Goal: Task Accomplishment & Management: Complete application form

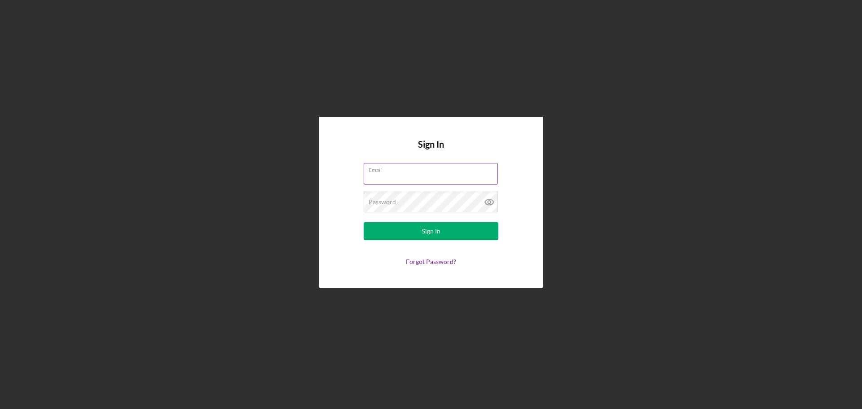
click at [390, 179] on input "Email" at bounding box center [431, 174] width 134 height 22
type input "[EMAIL_ADDRESS][DOMAIN_NAME]"
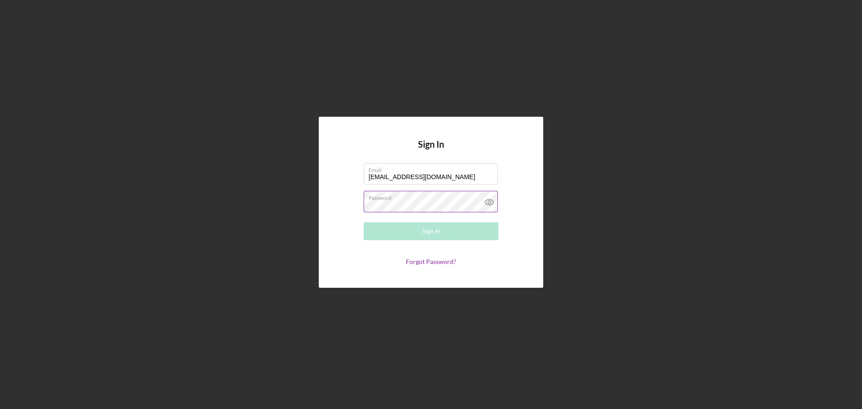
click at [436, 200] on div "Password Required" at bounding box center [431, 202] width 135 height 22
click at [416, 231] on button "Sign In" at bounding box center [431, 231] width 135 height 18
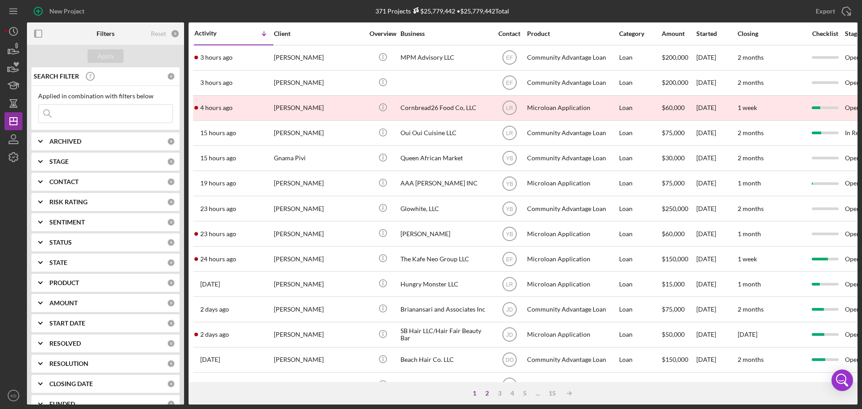
click at [487, 394] on div "2" at bounding box center [487, 393] width 13 height 7
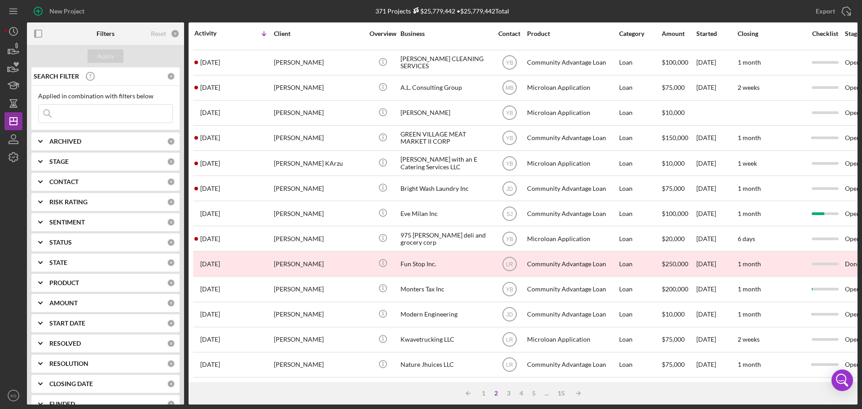
scroll to position [304, 0]
click at [508, 393] on div "3" at bounding box center [509, 393] width 13 height 7
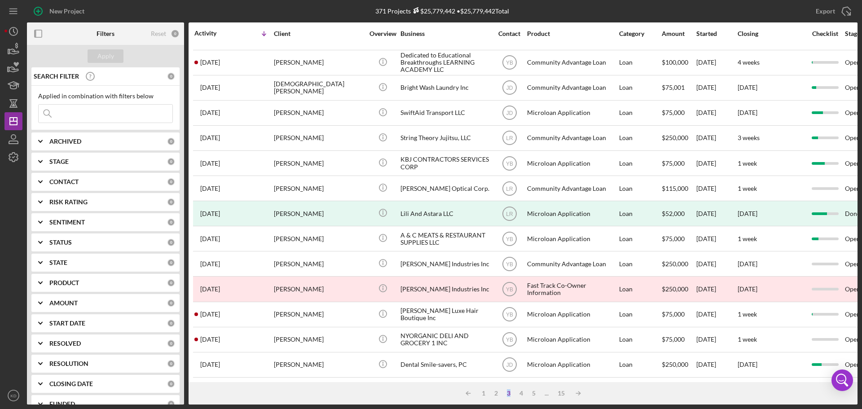
scroll to position [0, 0]
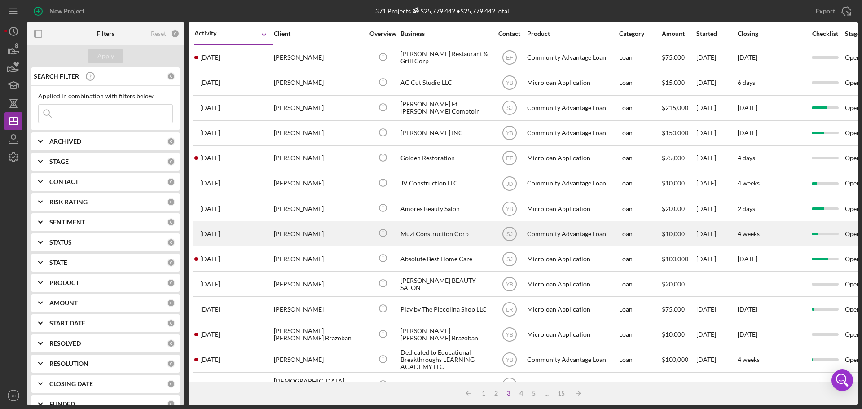
click at [444, 234] on div "Muzi Construction Corp" at bounding box center [446, 234] width 90 height 24
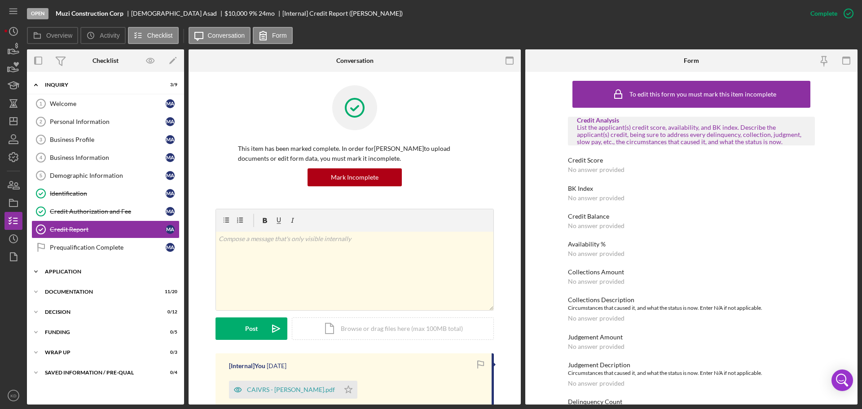
click at [36, 271] on icon "Icon/Expander" at bounding box center [36, 272] width 18 height 18
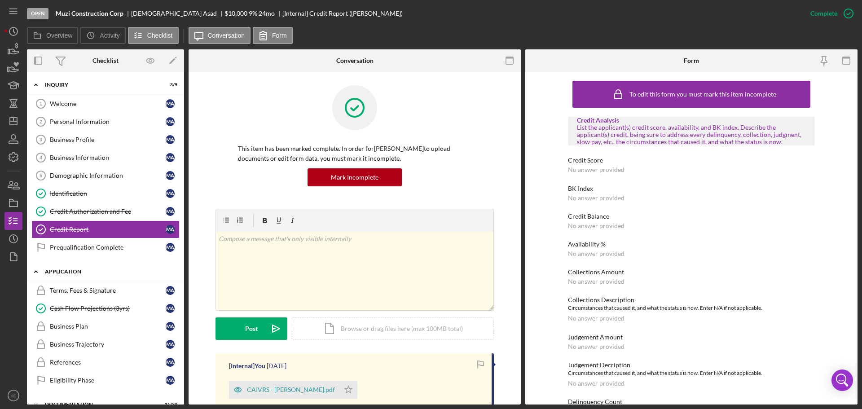
click at [36, 271] on polyline at bounding box center [36, 272] width 3 height 2
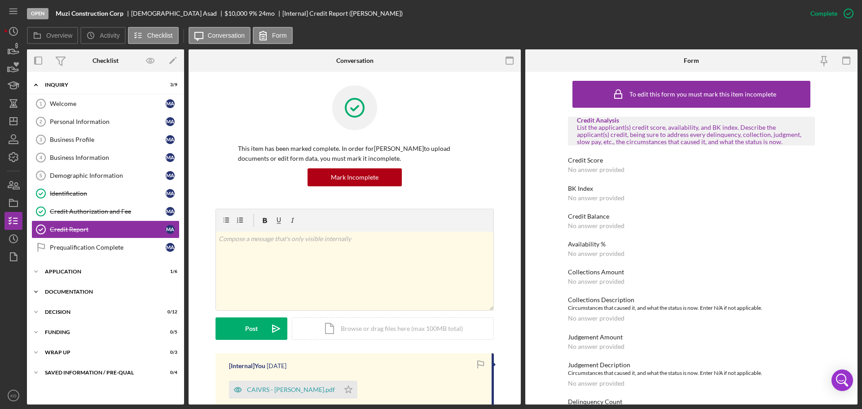
click at [35, 293] on icon "Icon/Expander" at bounding box center [36, 292] width 18 height 18
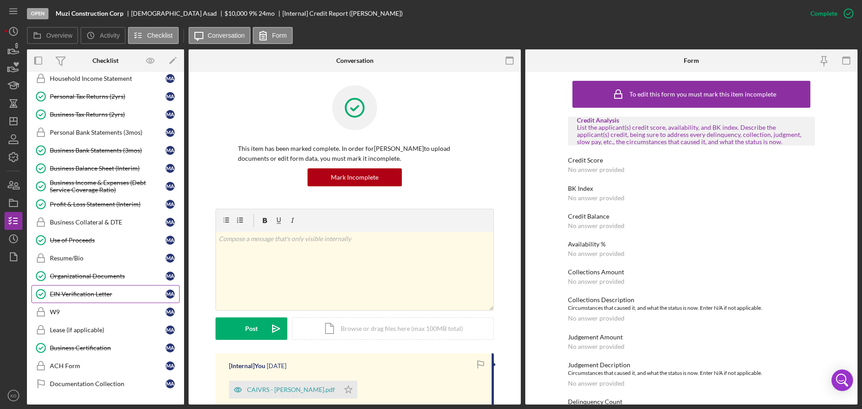
scroll to position [269, 0]
click at [82, 292] on div "EIN Verification Letter" at bounding box center [108, 293] width 116 height 7
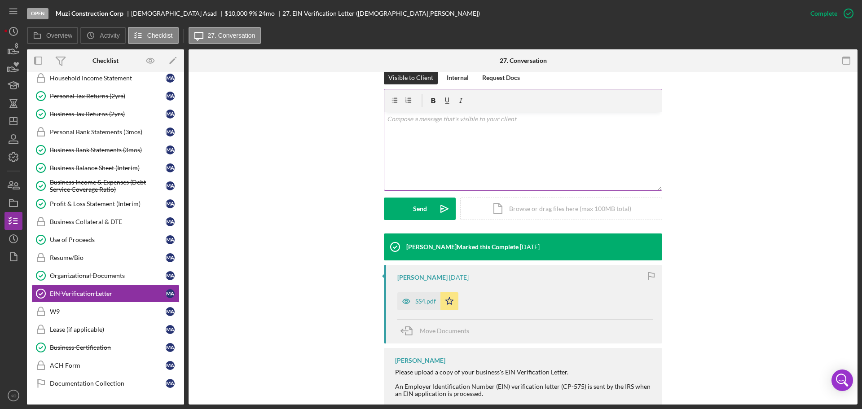
scroll to position [175, 0]
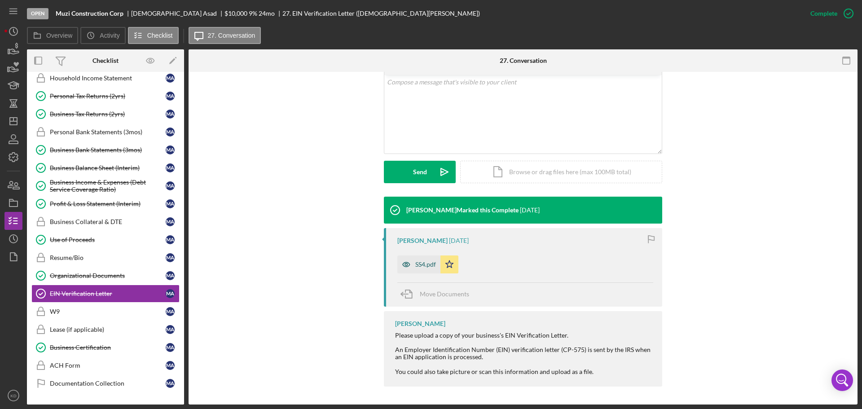
click at [429, 262] on div "SS4.pdf" at bounding box center [426, 264] width 21 height 7
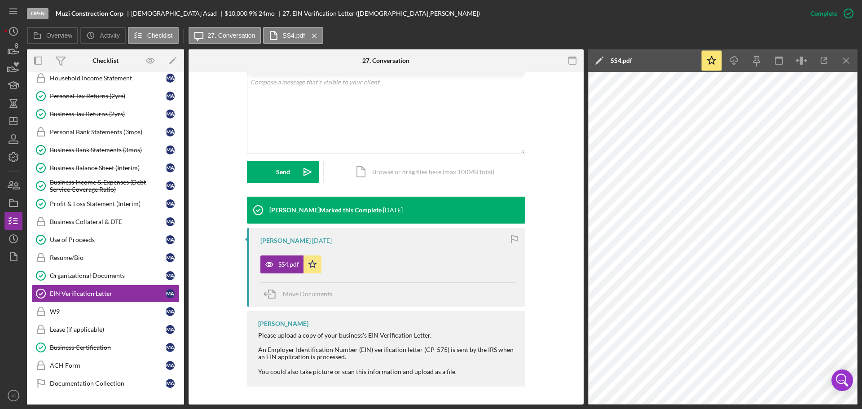
scroll to position [0, 0]
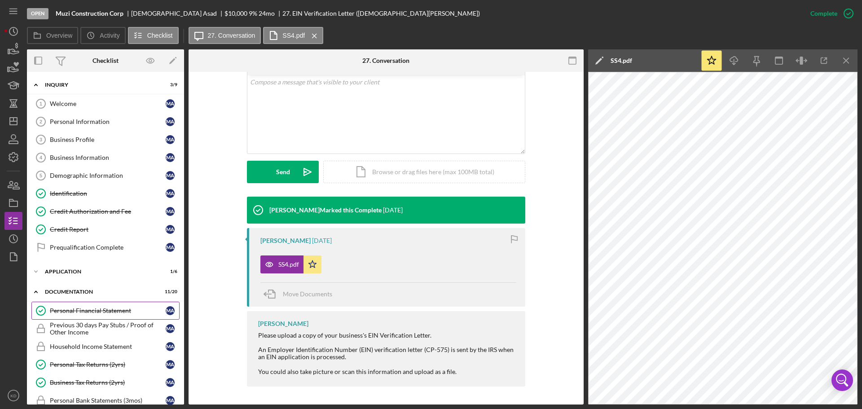
drag, startPoint x: 70, startPoint y: 310, endPoint x: 136, endPoint y: 302, distance: 66.6
click at [70, 310] on div "Personal Financial Statement" at bounding box center [108, 310] width 116 height 7
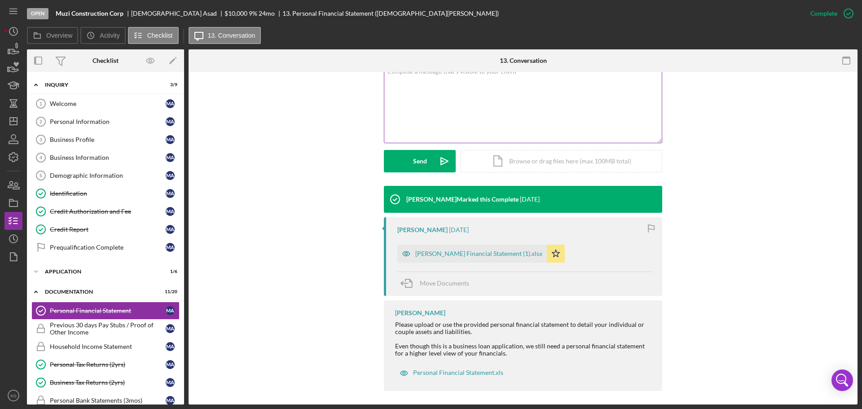
scroll to position [190, 0]
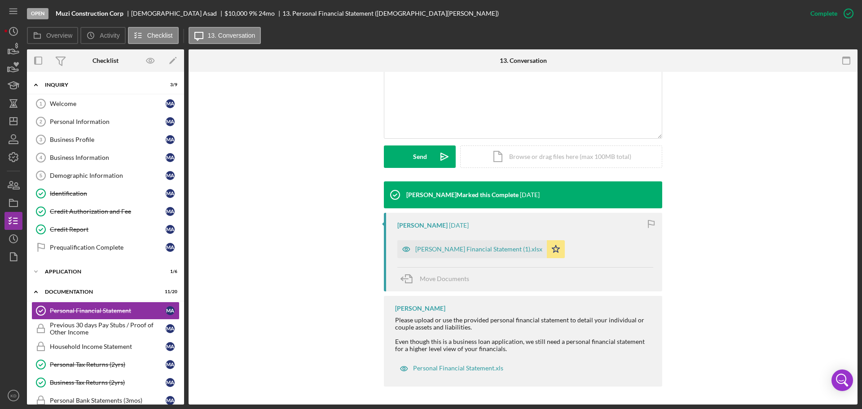
click at [438, 248] on div "[PERSON_NAME] Financial Statement (1).xlsx" at bounding box center [479, 249] width 127 height 7
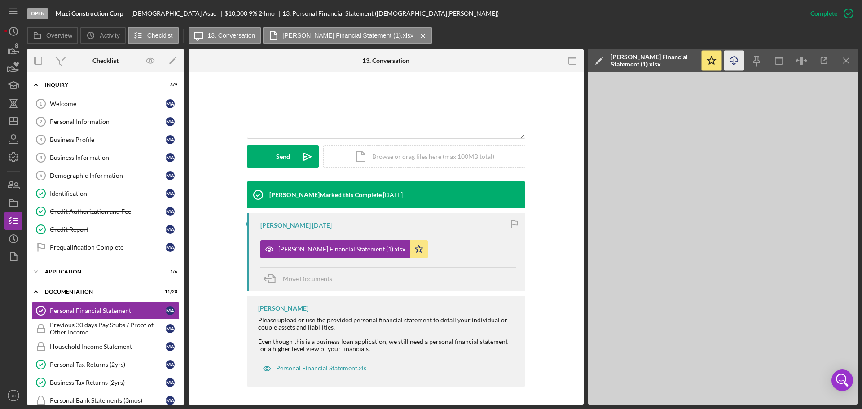
click at [733, 61] on icon "Icon/Download" at bounding box center [735, 61] width 20 height 20
click at [848, 60] on icon "Icon/Menu Close" at bounding box center [847, 61] width 20 height 20
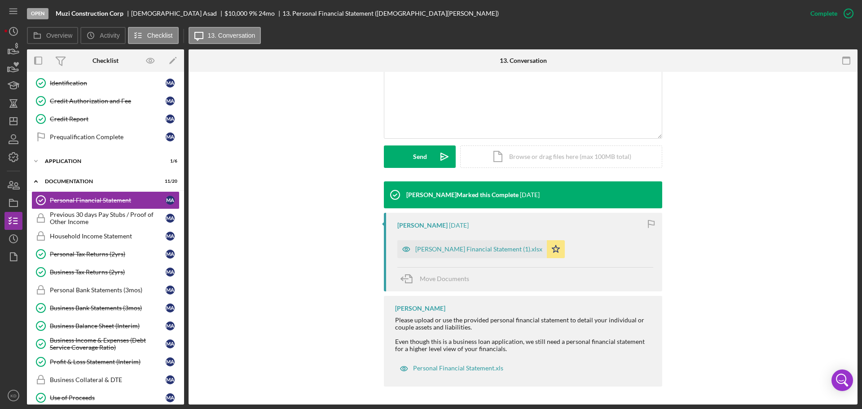
scroll to position [126, 0]
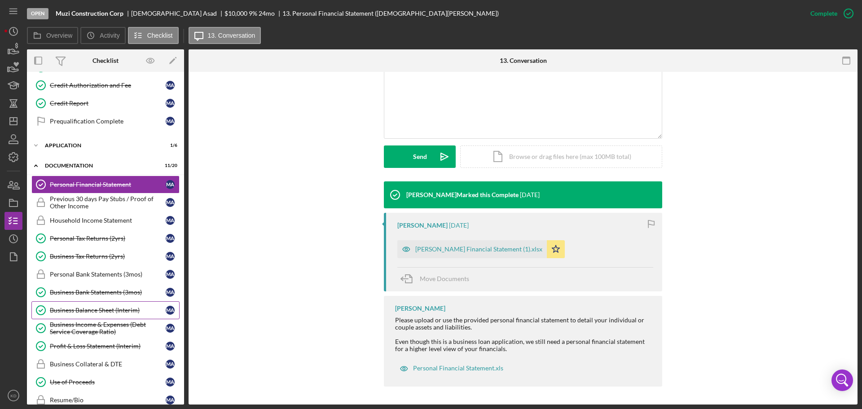
click at [134, 310] on div "Business Balance Sheet (Interim)" at bounding box center [108, 310] width 116 height 7
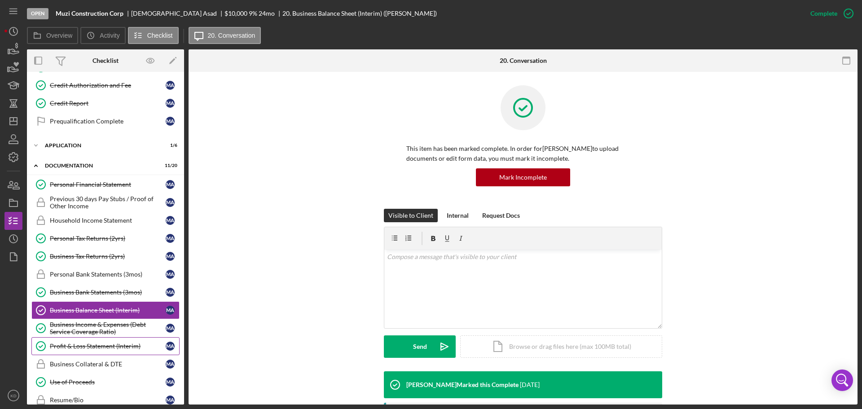
click at [115, 345] on div "Profit & Loss Statement (Interim)" at bounding box center [108, 346] width 116 height 7
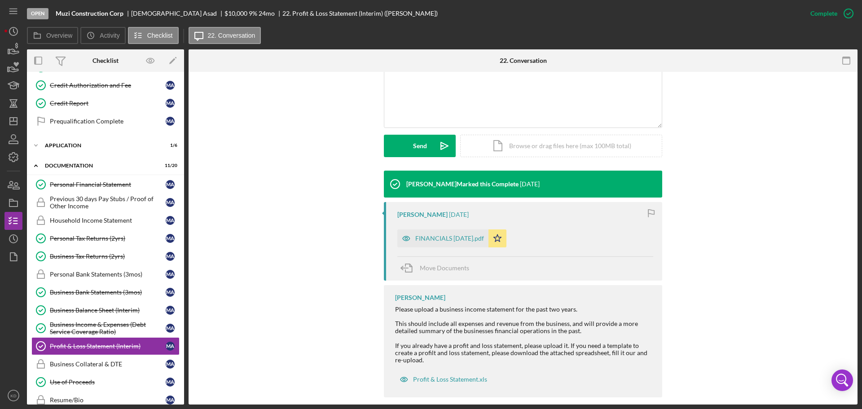
scroll to position [212, 0]
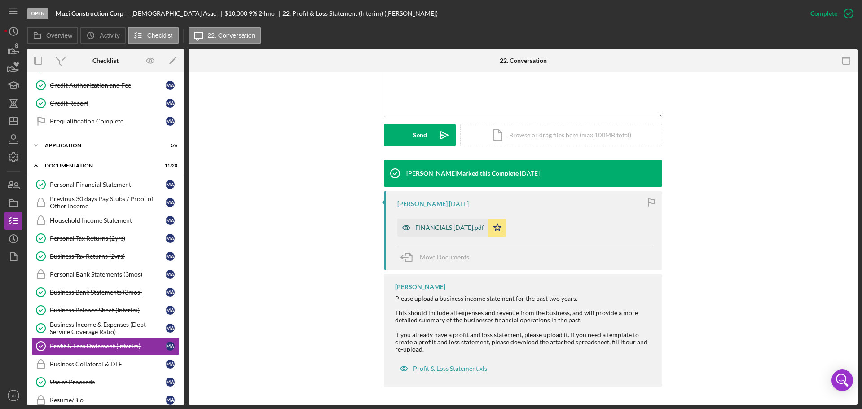
click at [443, 227] on div "FINANCIALS [DATE].pdf" at bounding box center [450, 227] width 69 height 7
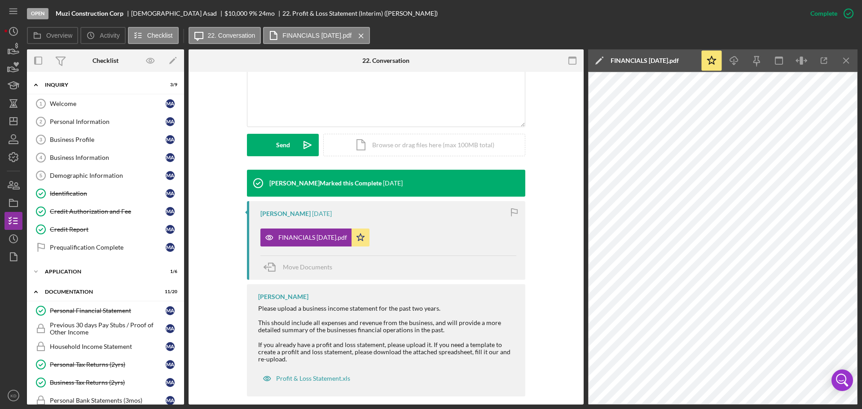
scroll to position [201, 0]
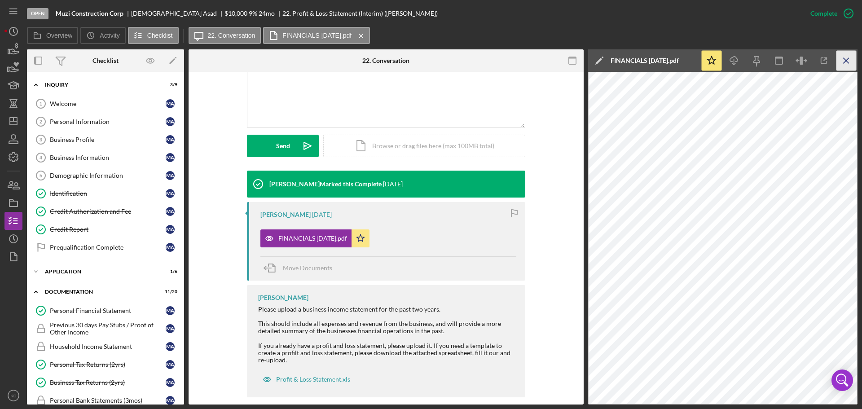
click at [849, 59] on icon "Icon/Menu Close" at bounding box center [847, 61] width 20 height 20
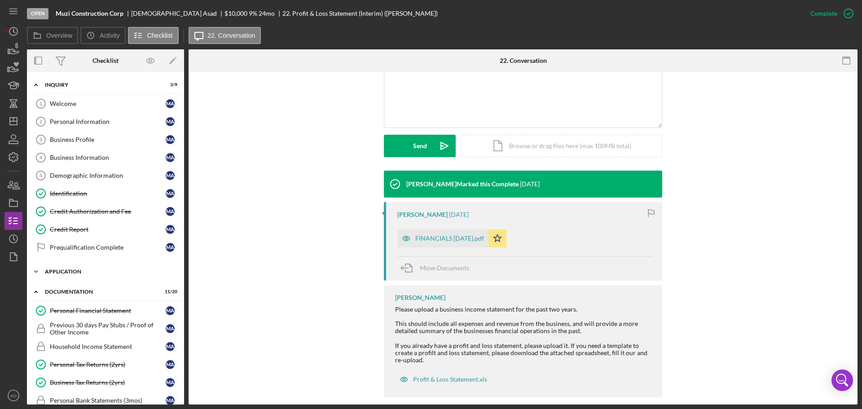
click at [35, 270] on icon "Icon/Expander" at bounding box center [36, 272] width 18 height 18
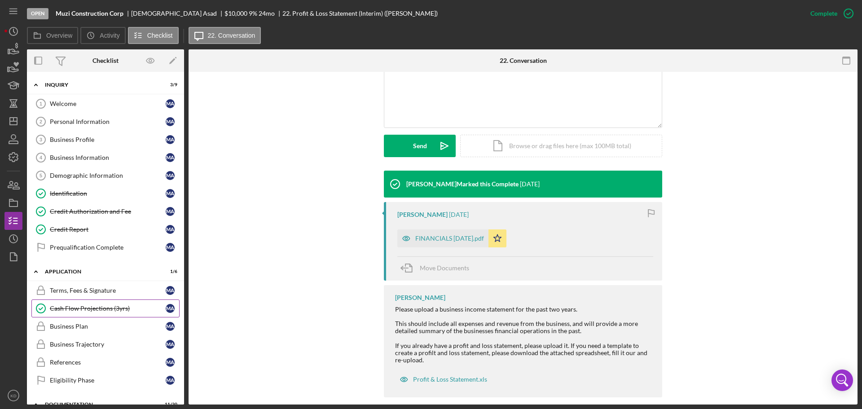
click at [69, 306] on div "Cash Flow Projections (3yrs)" at bounding box center [108, 308] width 116 height 7
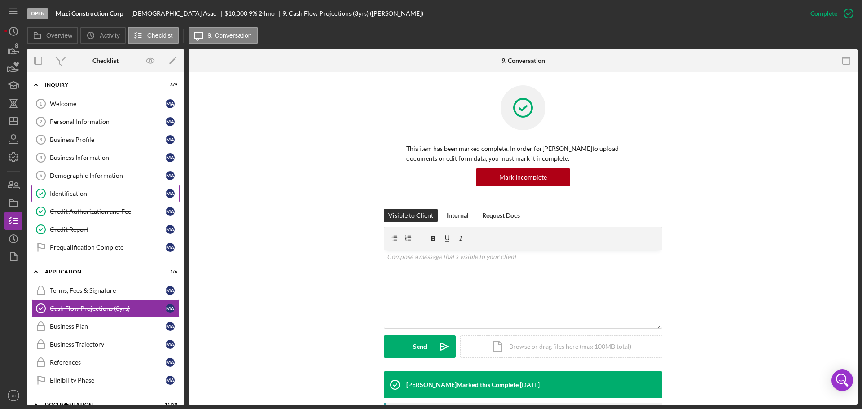
drag, startPoint x: 61, startPoint y: 195, endPoint x: 61, endPoint y: 191, distance: 4.5
click at [61, 195] on div "Identification" at bounding box center [108, 193] width 116 height 7
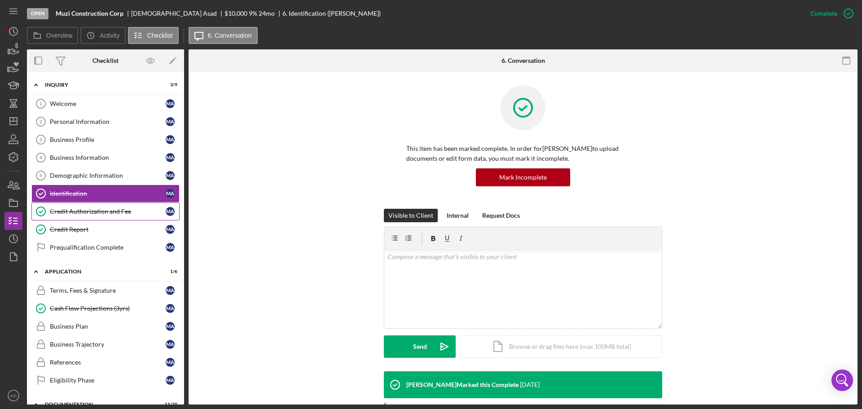
click at [88, 210] on div "Credit Authorization and Fee" at bounding box center [108, 211] width 116 height 7
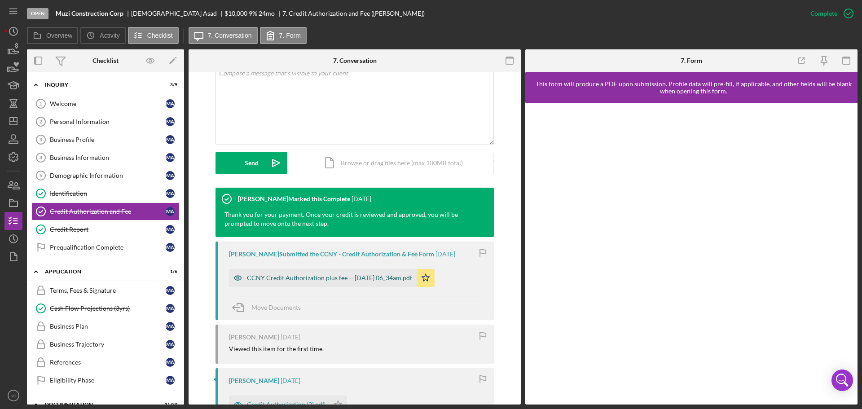
scroll to position [186, 0]
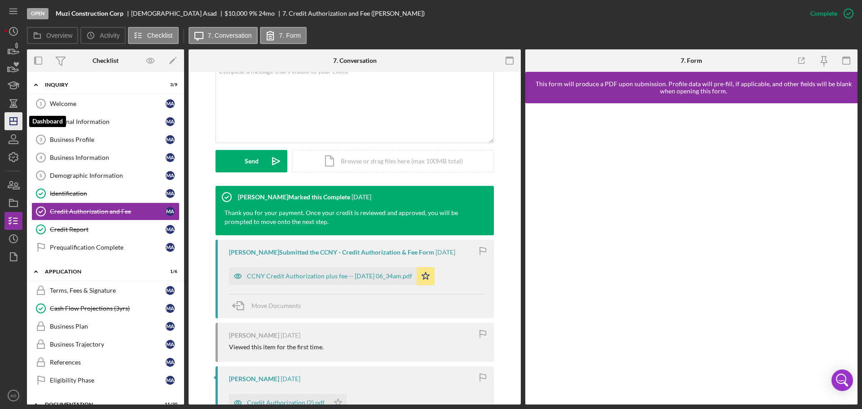
click at [9, 119] on icon "Icon/Dashboard" at bounding box center [13, 121] width 22 height 22
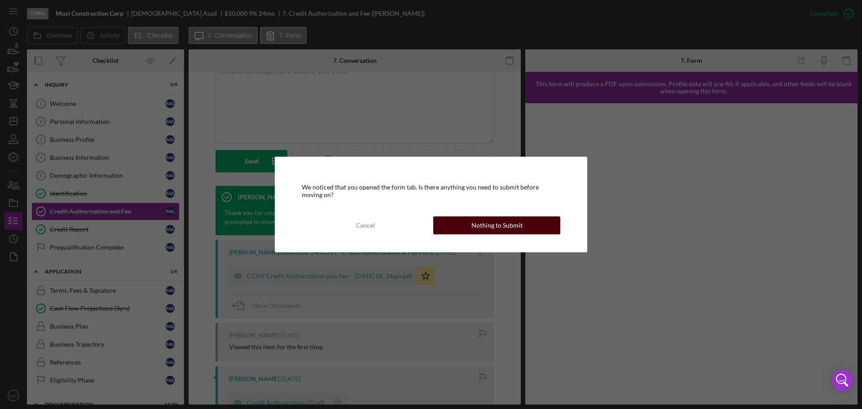
click at [479, 225] on div "Nothing to Submit" at bounding box center [497, 226] width 51 height 18
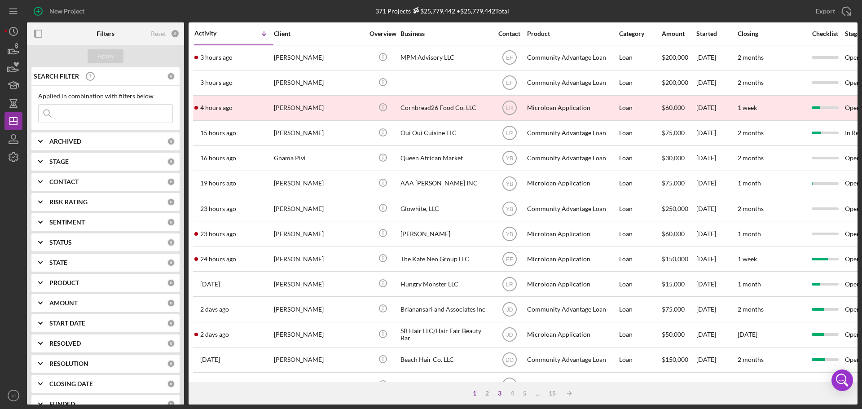
click at [499, 395] on div "3" at bounding box center [500, 393] width 13 height 7
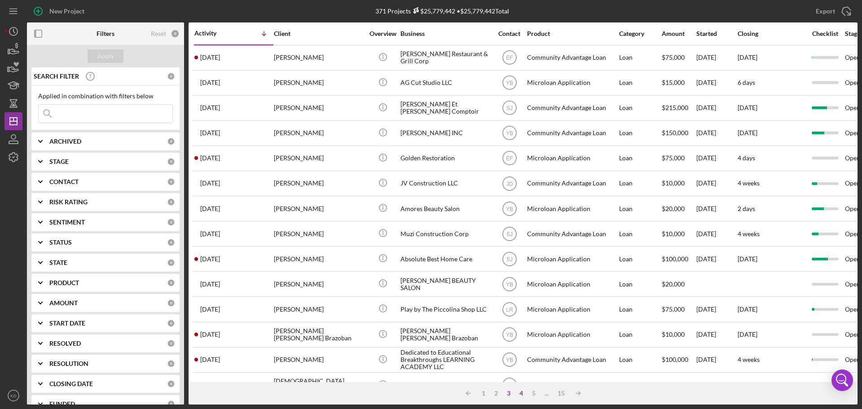
click at [519, 393] on div "4" at bounding box center [521, 393] width 13 height 7
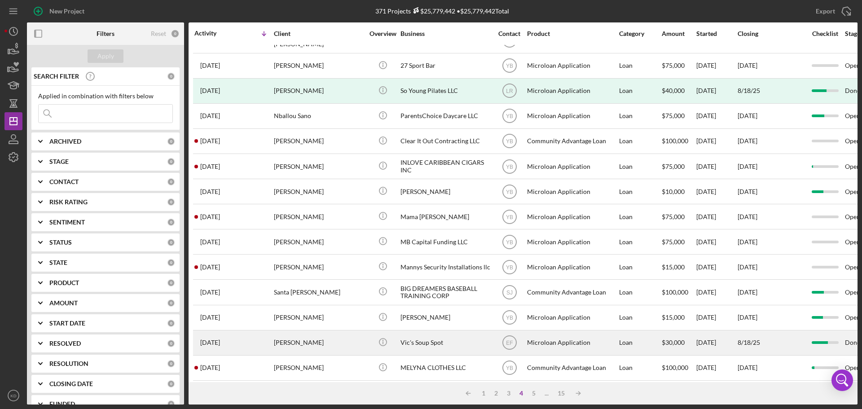
scroll to position [304, 0]
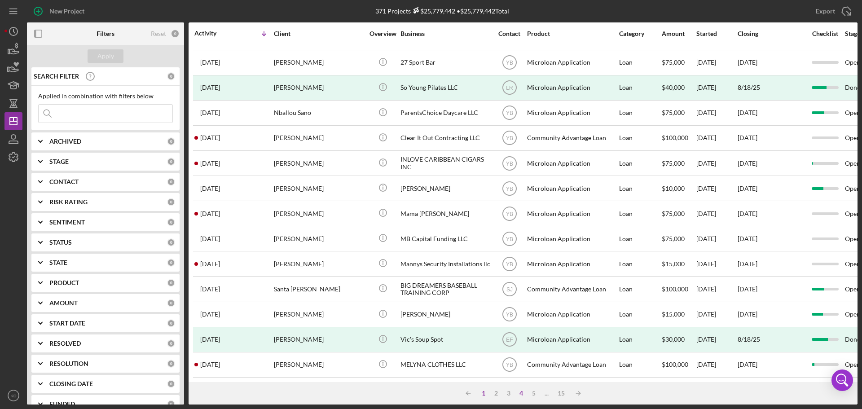
click at [481, 394] on div "1" at bounding box center [484, 393] width 13 height 7
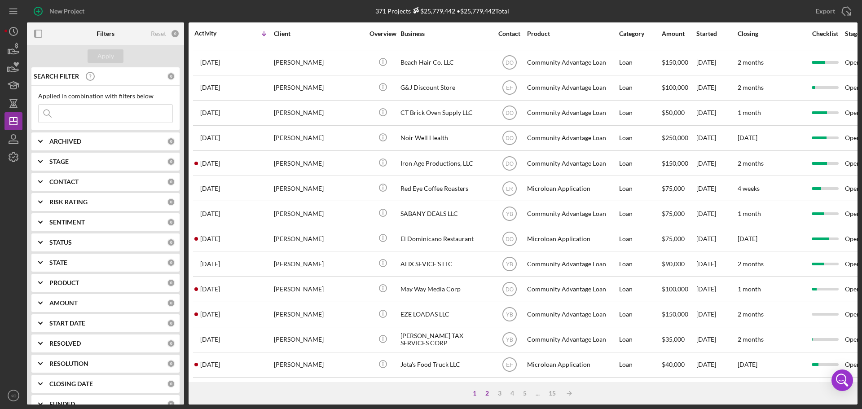
click at [486, 392] on div "2" at bounding box center [487, 393] width 13 height 7
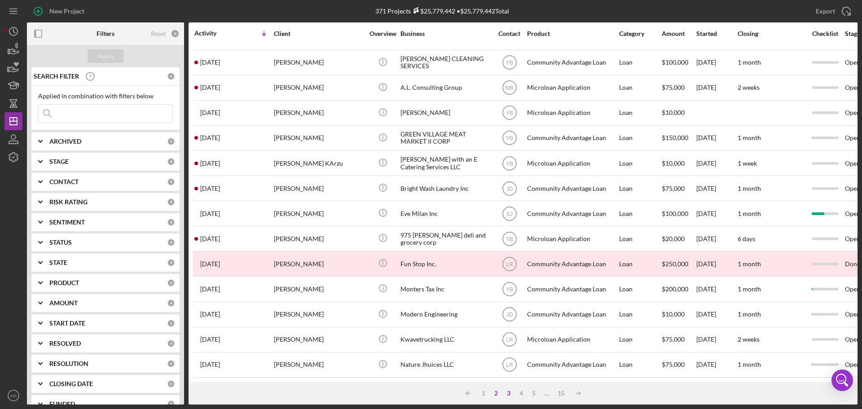
click at [508, 394] on div "3" at bounding box center [509, 393] width 13 height 7
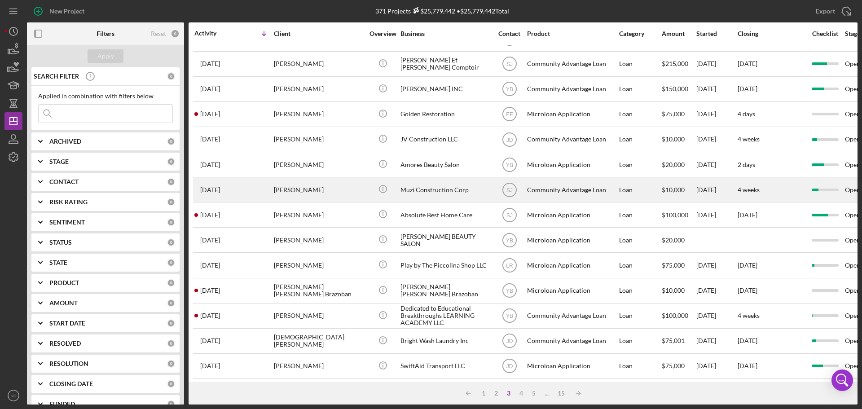
scroll to position [44, 0]
click at [433, 188] on div "Muzi Construction Corp" at bounding box center [446, 189] width 90 height 24
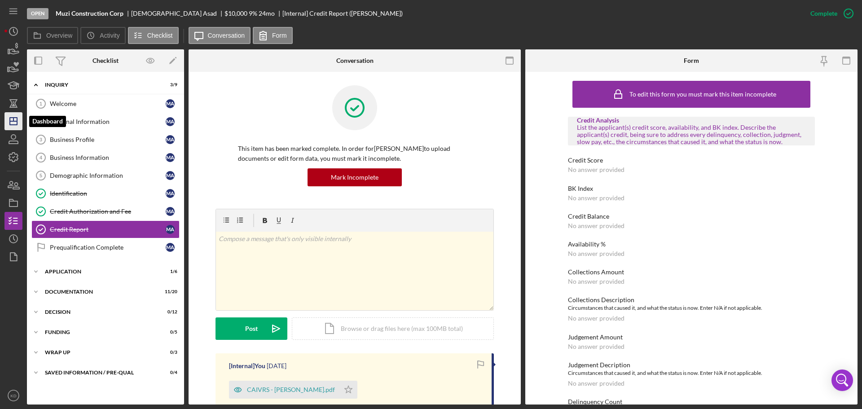
click at [14, 121] on line "button" at bounding box center [13, 121] width 7 height 0
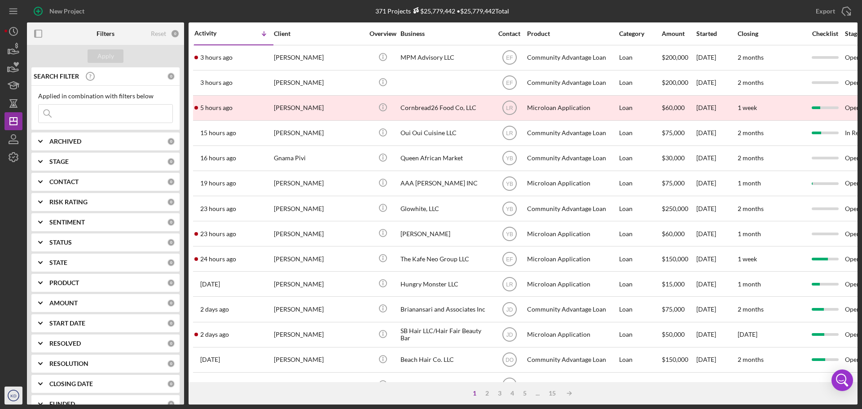
click at [13, 398] on icon "KD" at bounding box center [13, 396] width 18 height 22
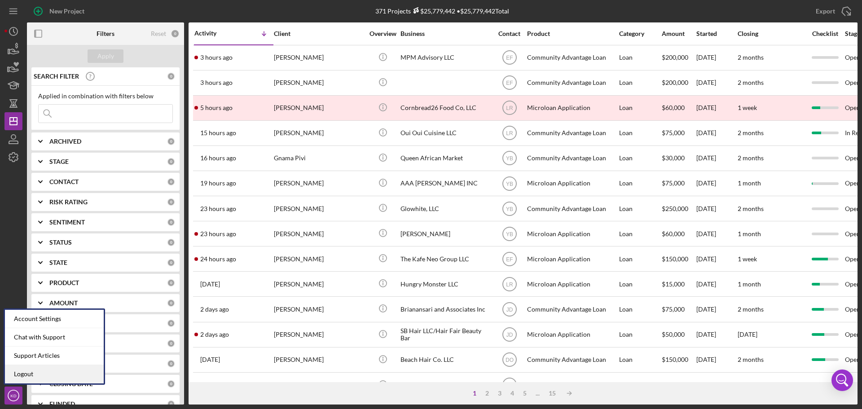
click at [24, 376] on link "Logout" at bounding box center [54, 374] width 99 height 18
